Goal: Check status: Check status

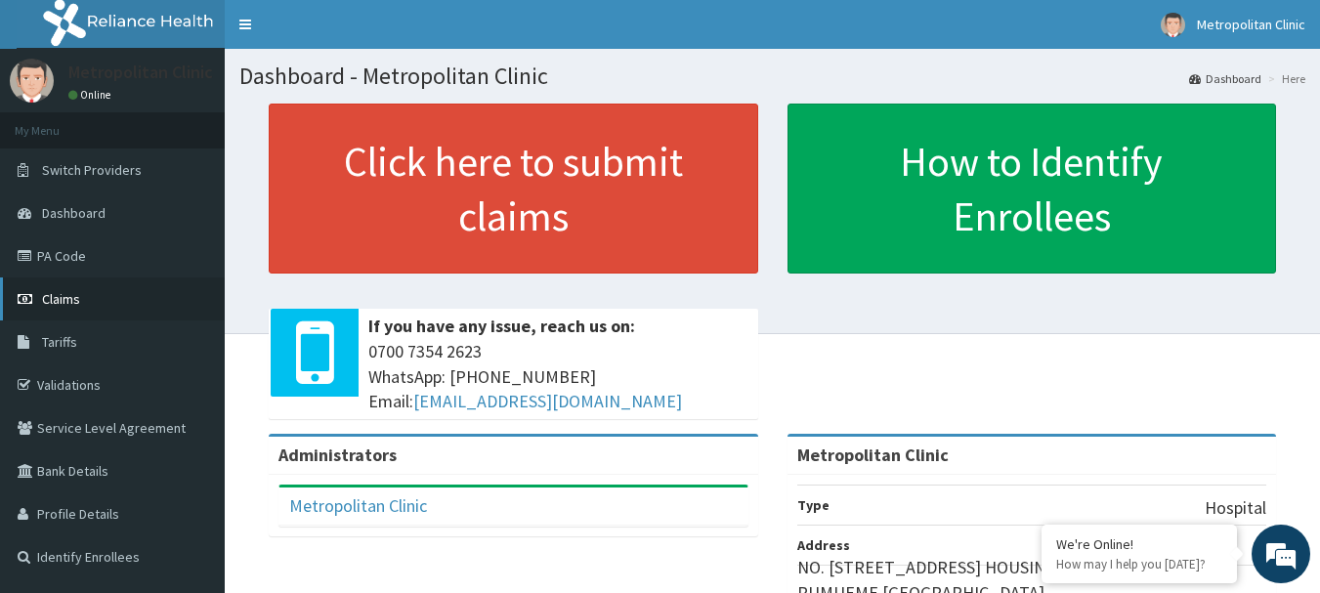
click at [51, 299] on span "Claims" at bounding box center [61, 299] width 38 height 18
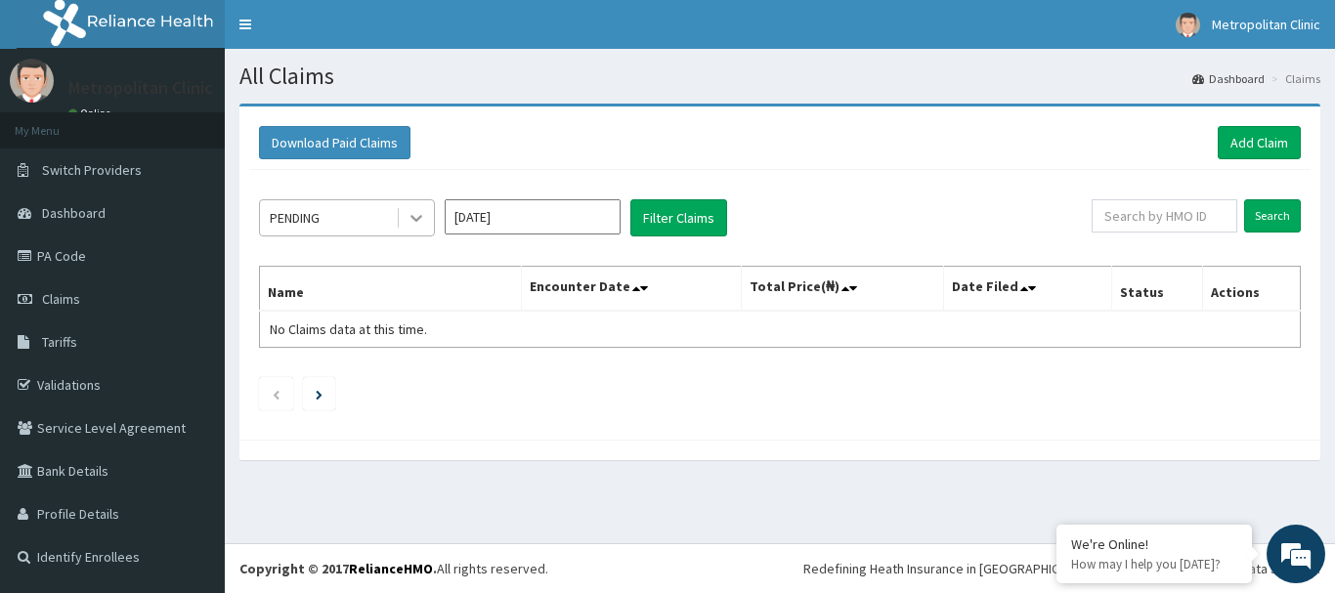
click at [416, 218] on icon at bounding box center [417, 218] width 20 height 20
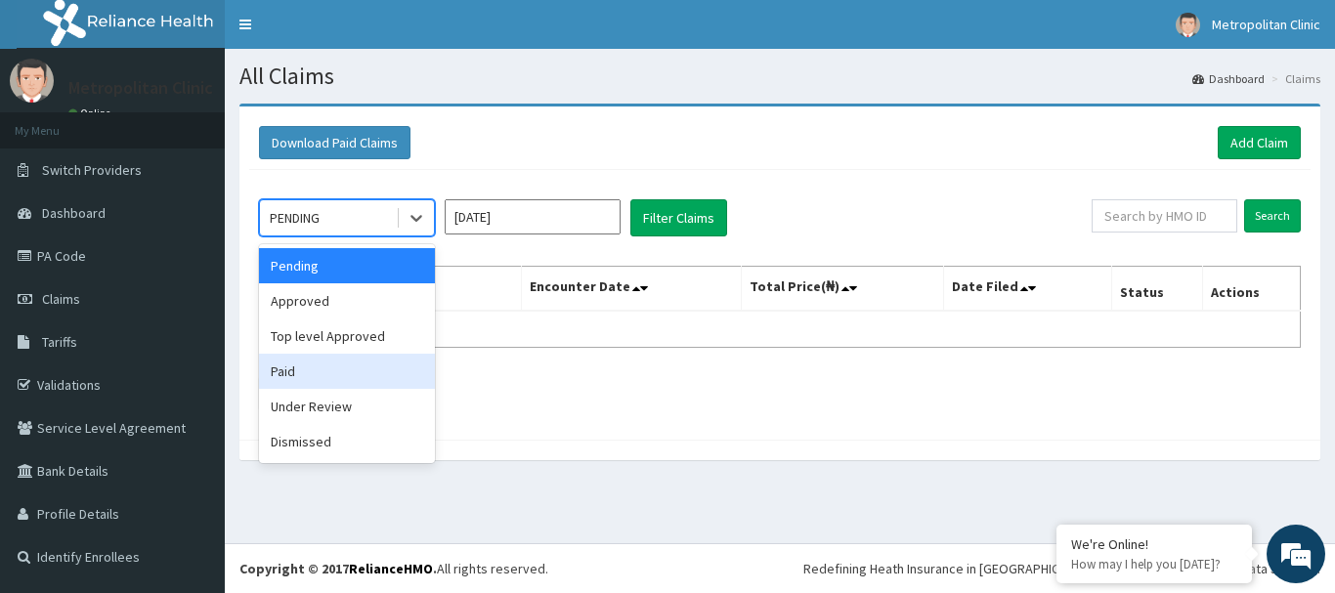
click at [368, 356] on div "Paid" at bounding box center [347, 371] width 176 height 35
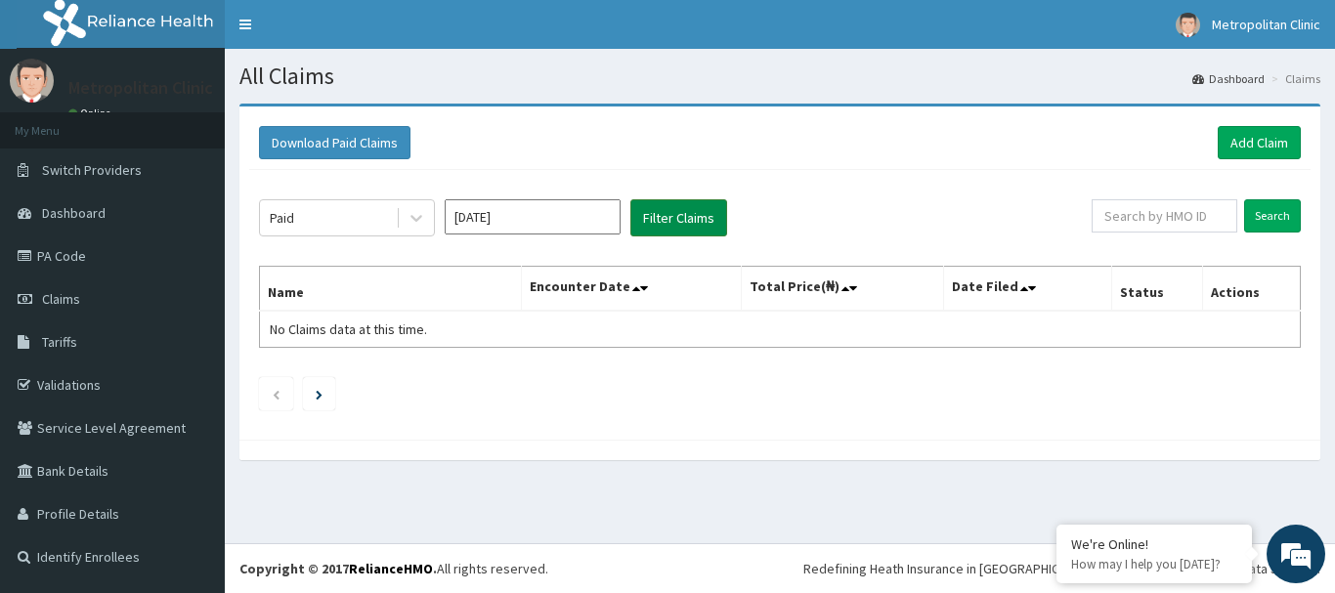
click at [655, 227] on button "Filter Claims" at bounding box center [678, 217] width 97 height 37
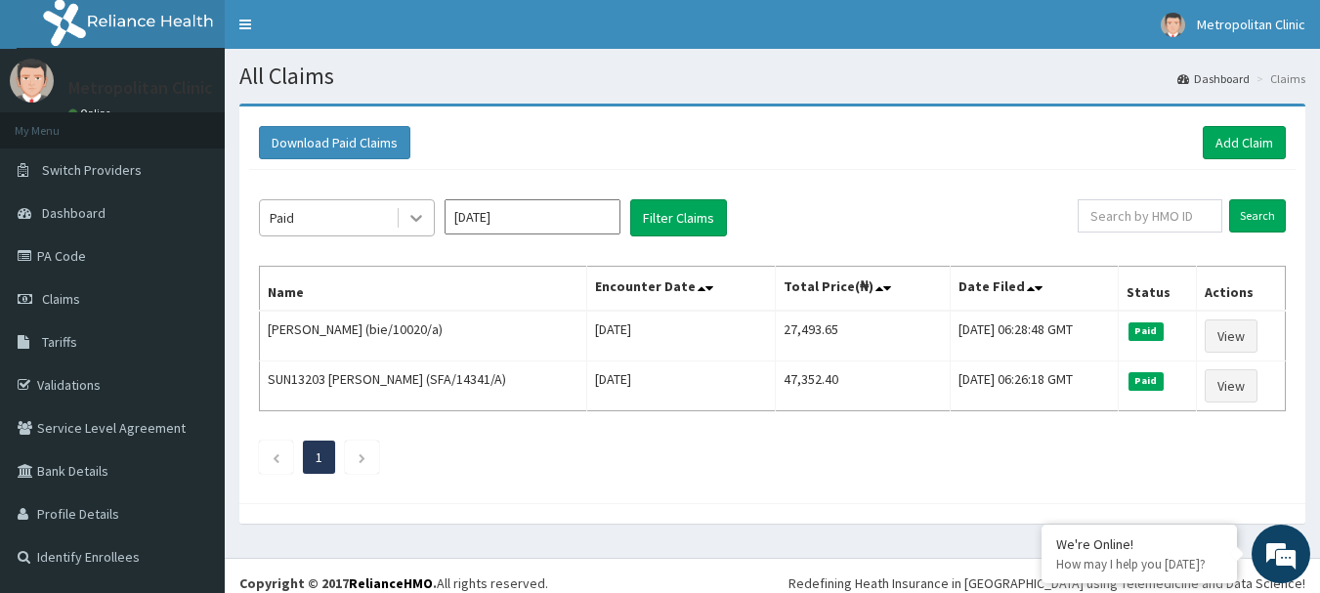
click at [418, 220] on icon at bounding box center [416, 219] width 12 height 7
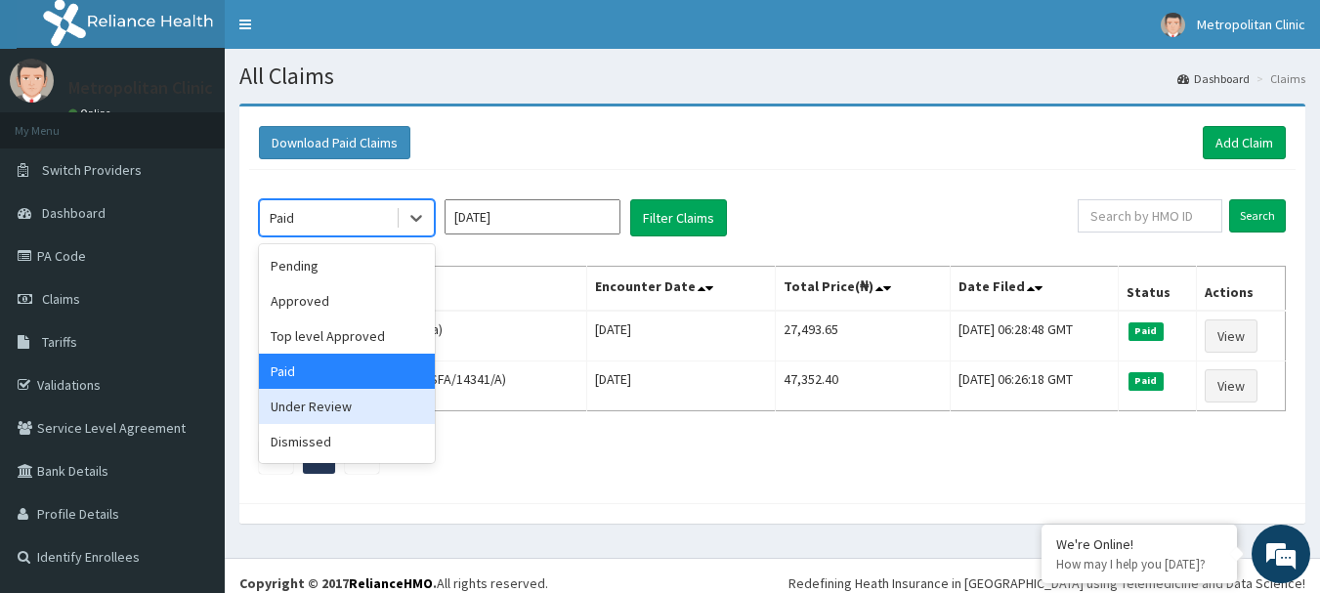
click at [342, 405] on div "Under Review" at bounding box center [347, 406] width 176 height 35
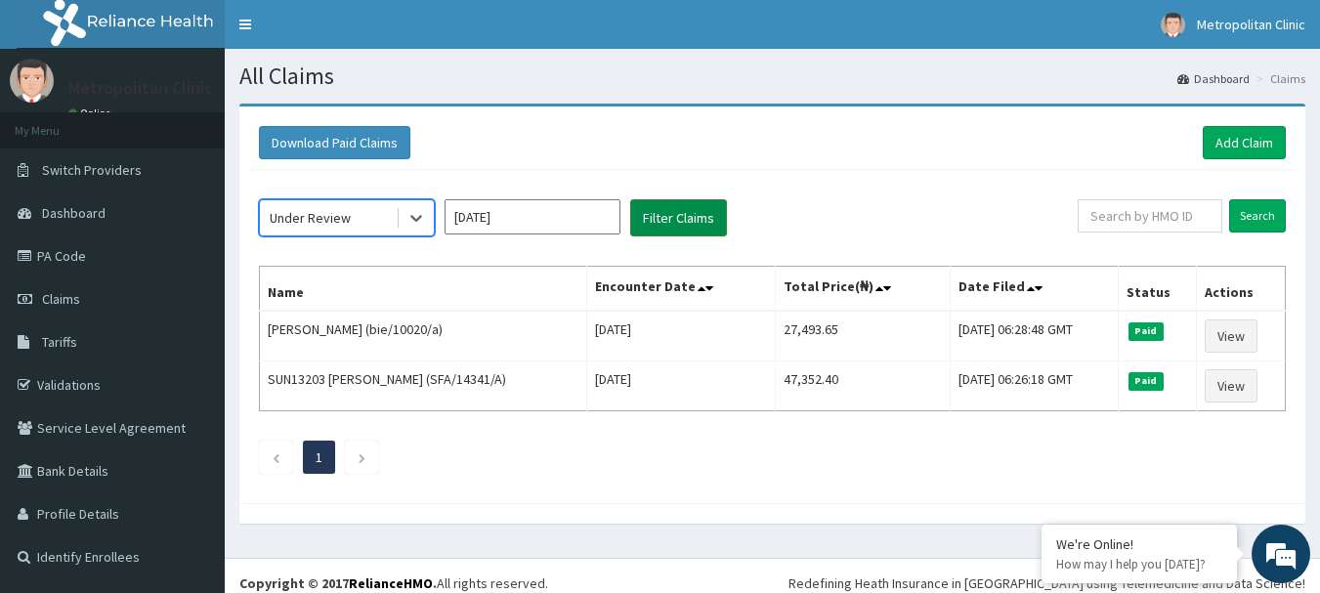
click at [647, 221] on button "Filter Claims" at bounding box center [678, 217] width 97 height 37
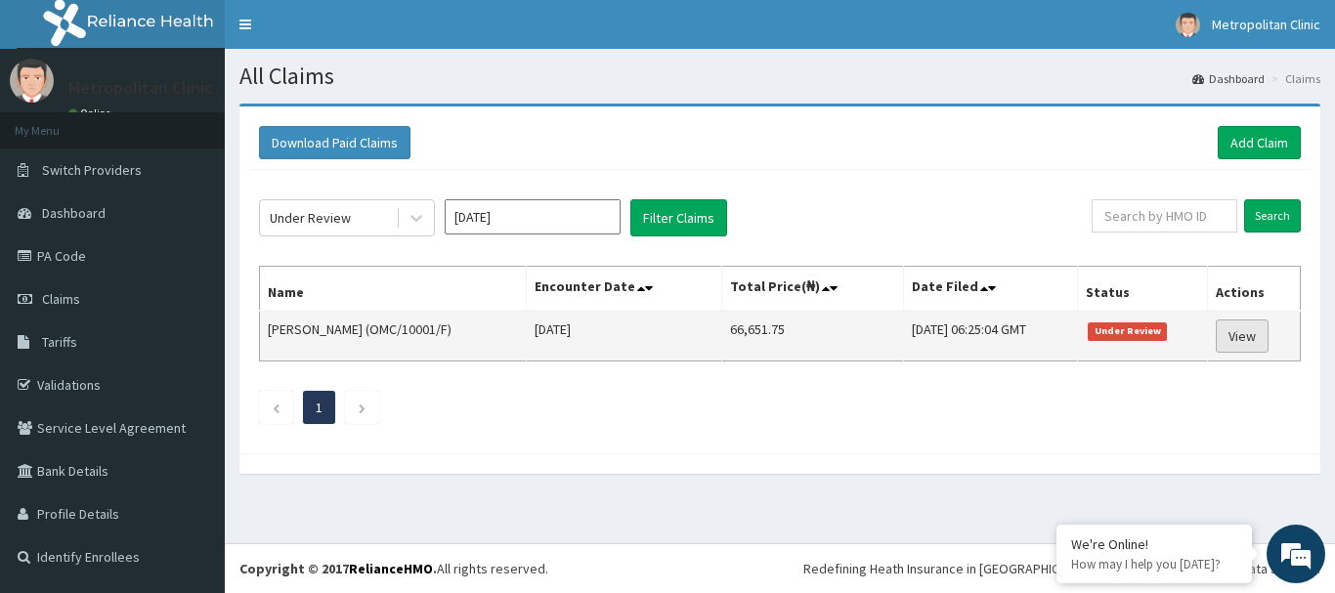
click at [1257, 337] on link "View" at bounding box center [1242, 336] width 53 height 33
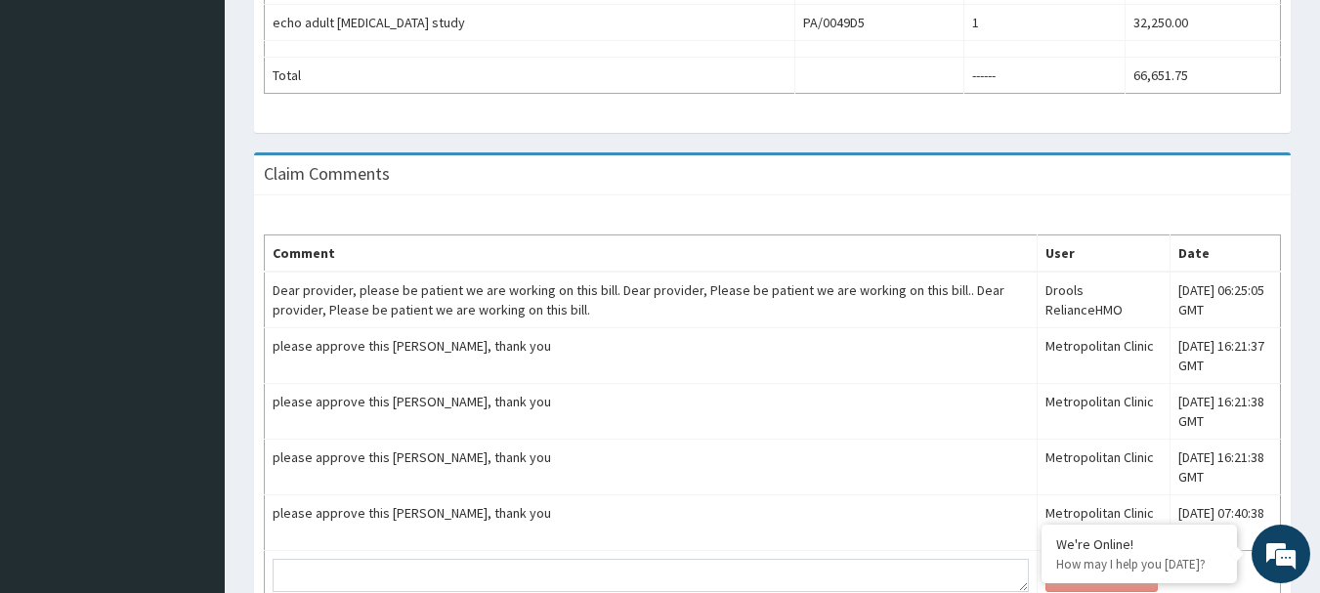
scroll to position [1022, 0]
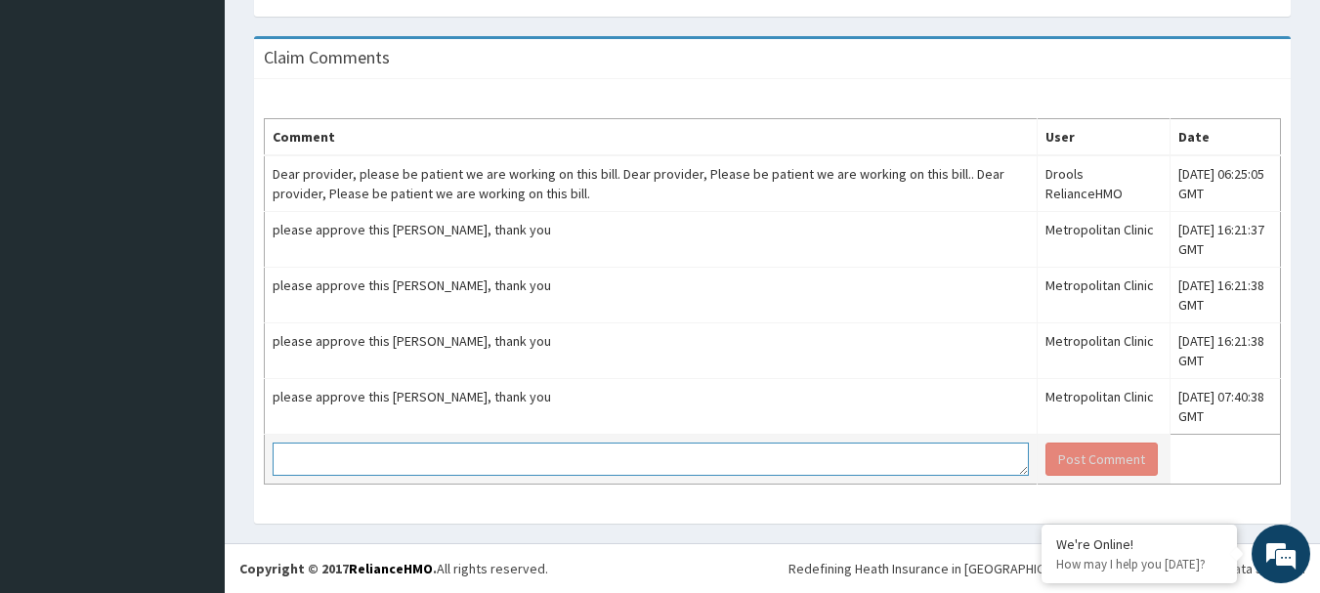
click at [578, 464] on textarea at bounding box center [651, 459] width 756 height 33
type textarea "Dear Partner, please approve this P.A claim"
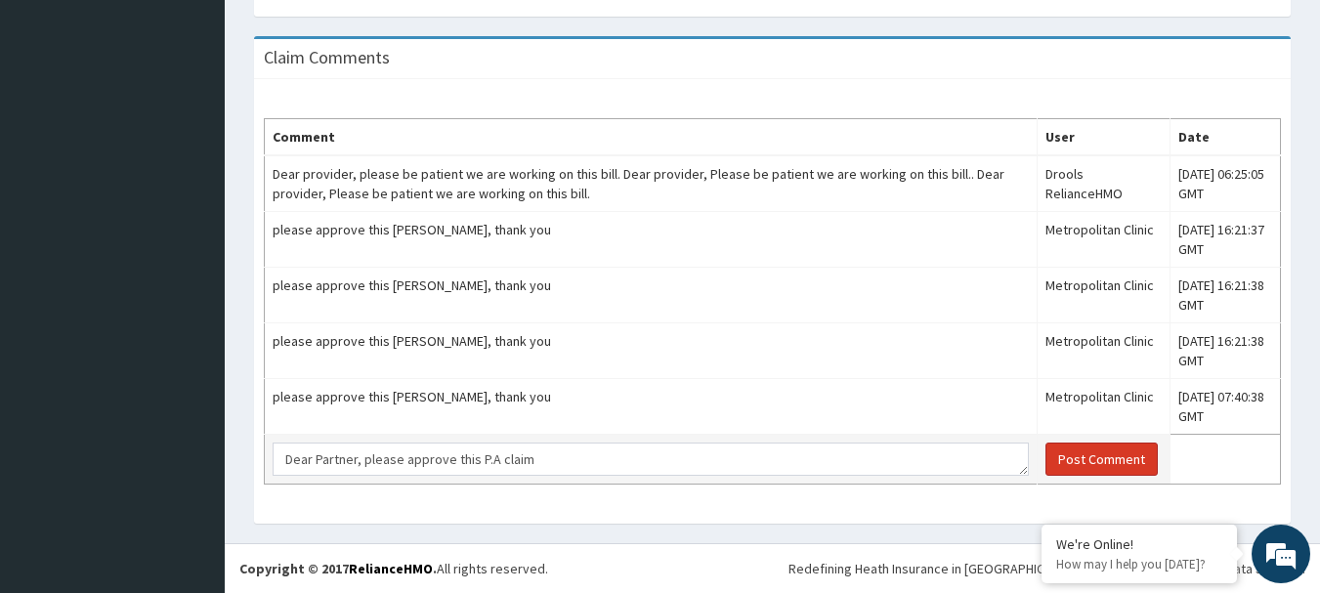
click at [1046, 461] on button "Post Comment" at bounding box center [1102, 459] width 112 height 33
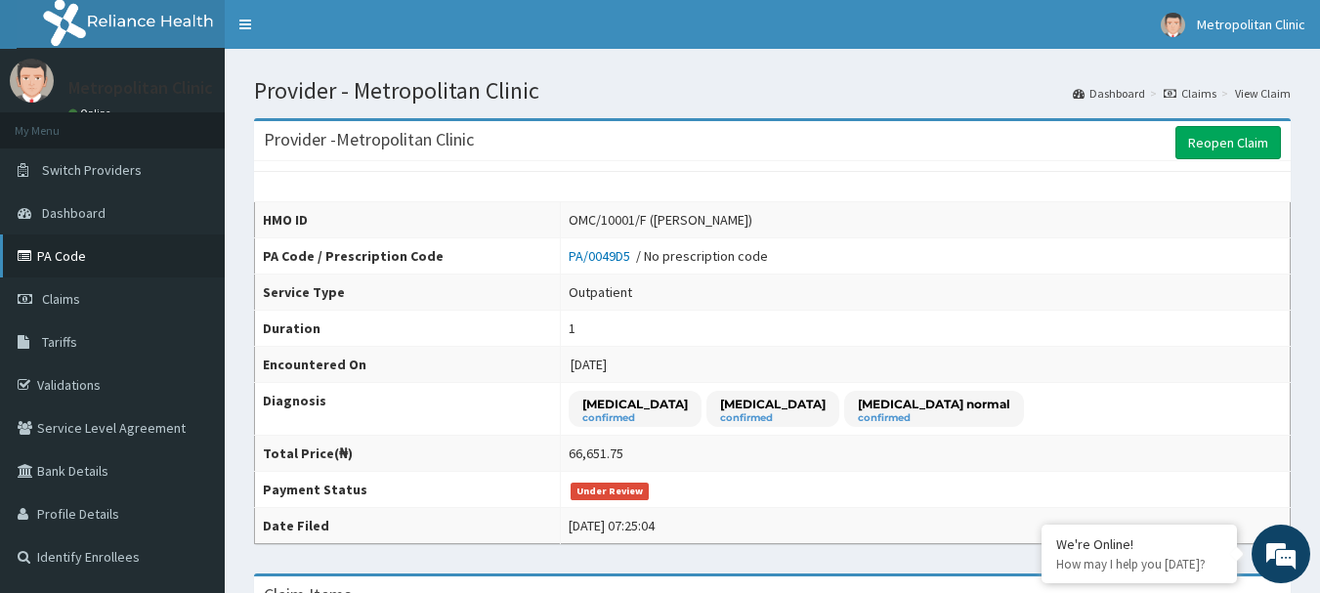
click at [64, 259] on link "PA Code" at bounding box center [112, 256] width 225 height 43
